Goal: Find specific page/section: Find specific page/section

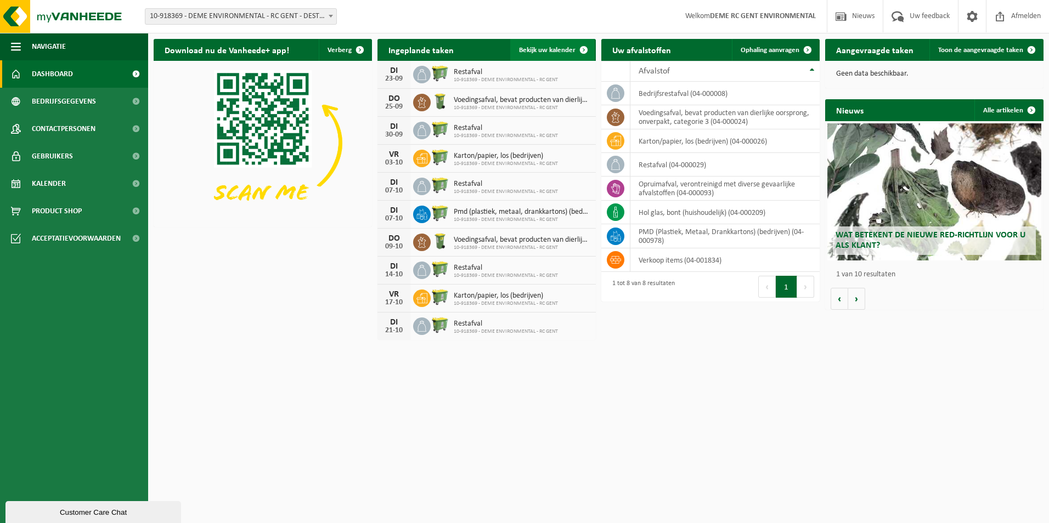
click at [547, 47] on span "Bekijk uw kalender" at bounding box center [547, 50] width 56 height 7
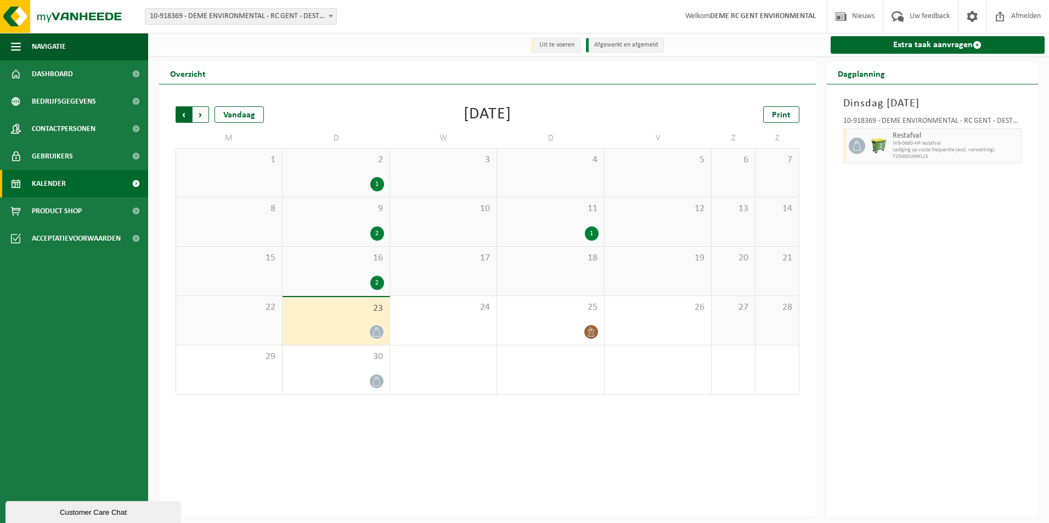
click at [201, 116] on span "Volgende" at bounding box center [200, 114] width 16 height 16
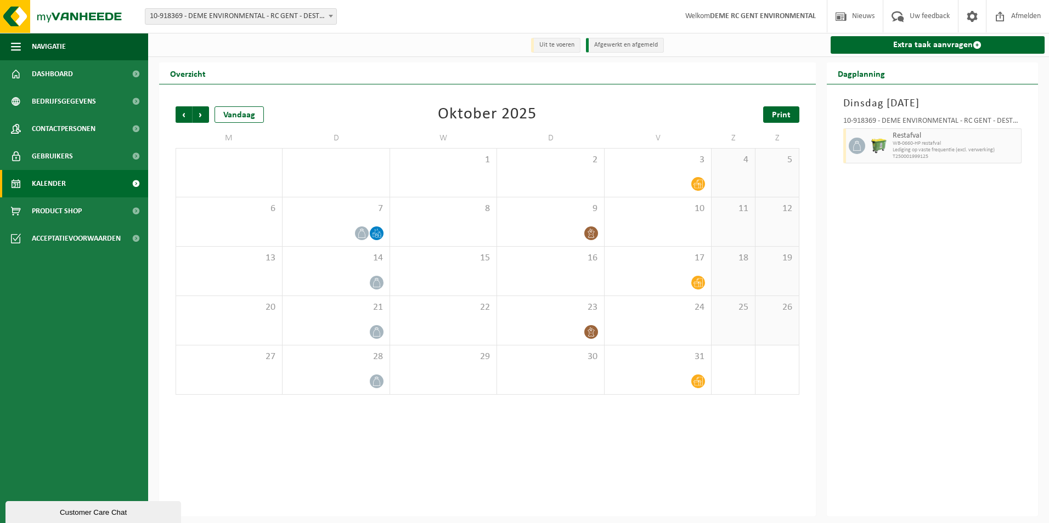
click at [779, 115] on span "Print" at bounding box center [781, 115] width 19 height 9
